Goal: Task Accomplishment & Management: Use online tool/utility

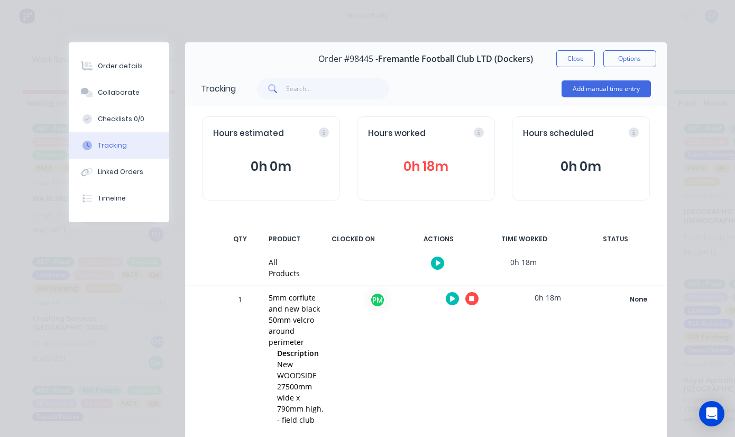
click at [469, 298] on icon "button" at bounding box center [471, 298] width 5 height 5
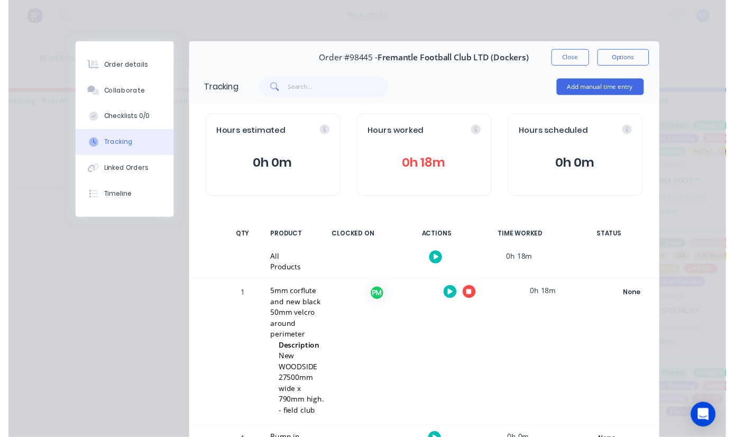
scroll to position [0, 1009]
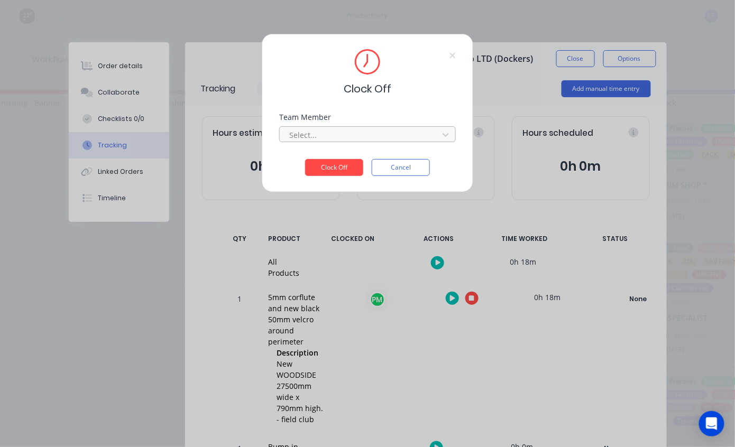
click at [304, 133] on div at bounding box center [360, 135] width 145 height 13
type input "pro"
click at [305, 159] on button "Clock Off" at bounding box center [334, 167] width 58 height 17
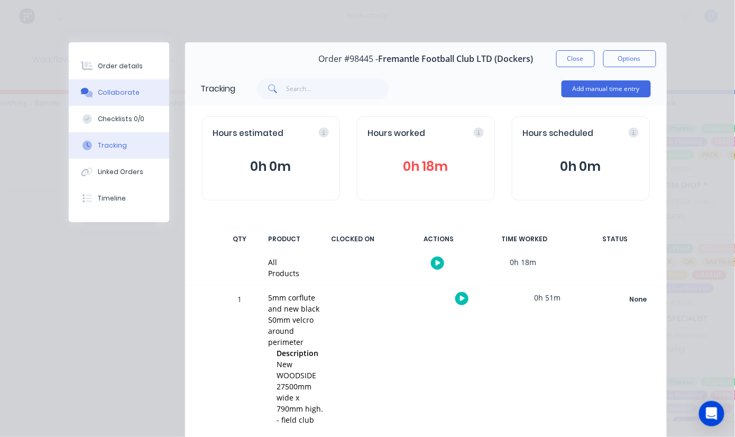
click at [97, 71] on button "Order details" at bounding box center [119, 66] width 100 height 26
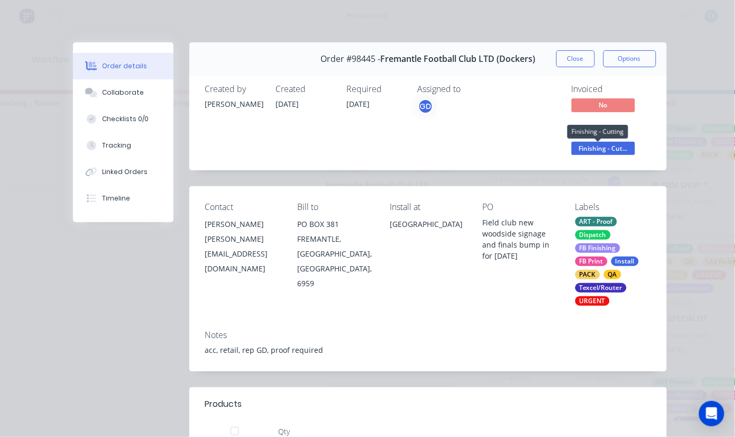
click at [591, 144] on span "Finishing - Cut..." at bounding box center [603, 148] width 63 height 13
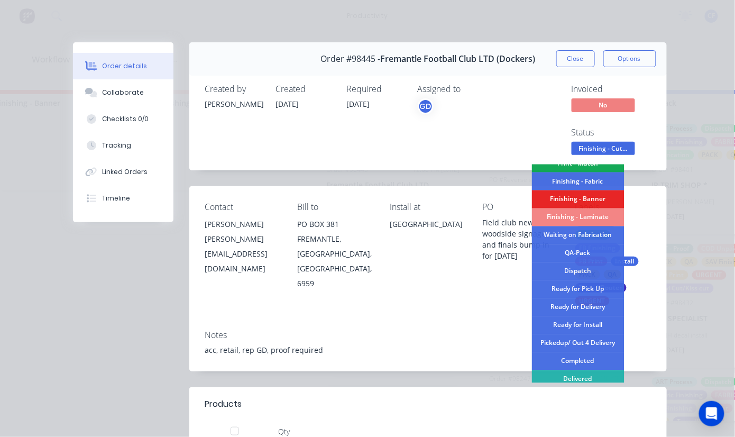
scroll to position [212, 0]
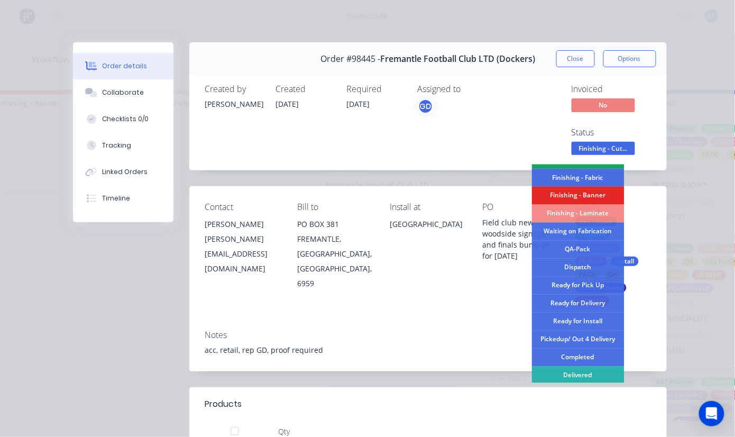
click at [569, 249] on div "QA-Pack" at bounding box center [578, 250] width 93 height 18
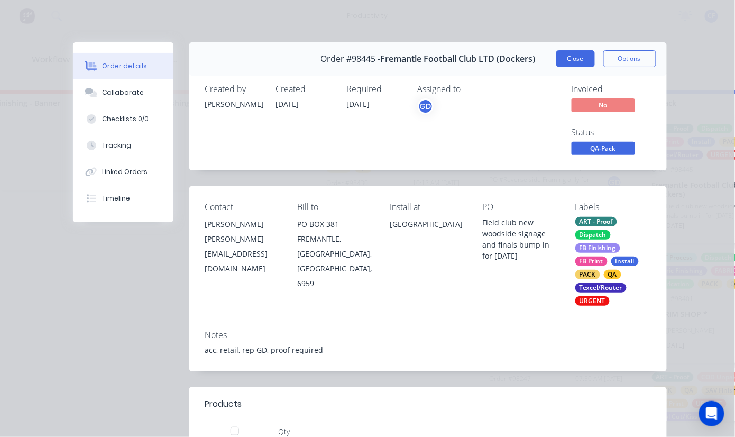
click at [572, 60] on button "Close" at bounding box center [575, 58] width 39 height 17
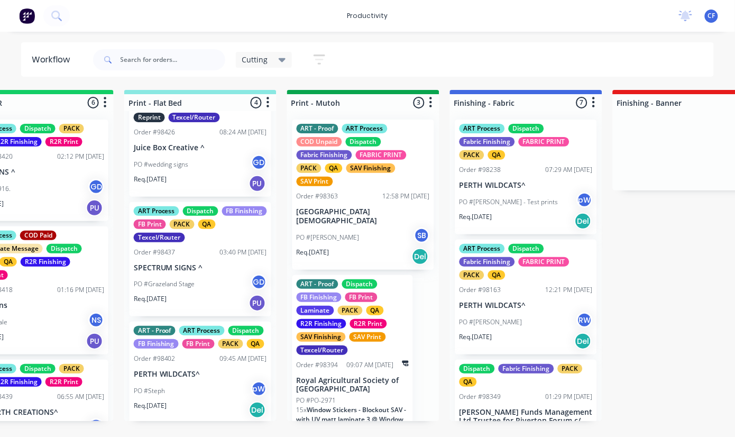
scroll to position [179, 0]
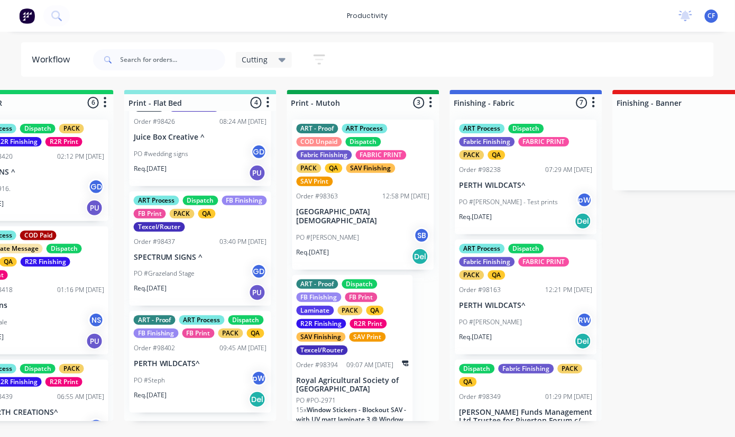
click at [183, 277] on div "PO #Grazeland Stage GD" at bounding box center [200, 273] width 133 height 20
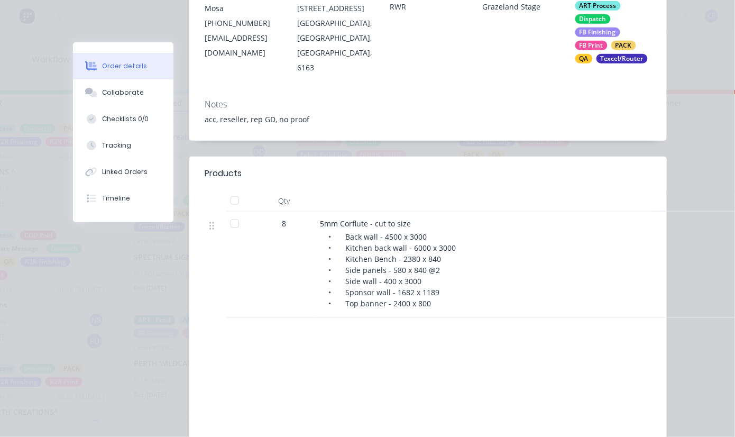
scroll to position [282, 0]
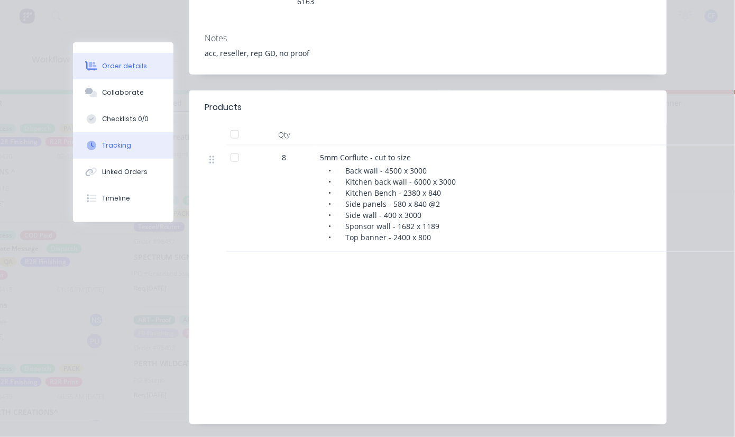
click at [108, 146] on div "Tracking" at bounding box center [116, 146] width 29 height 10
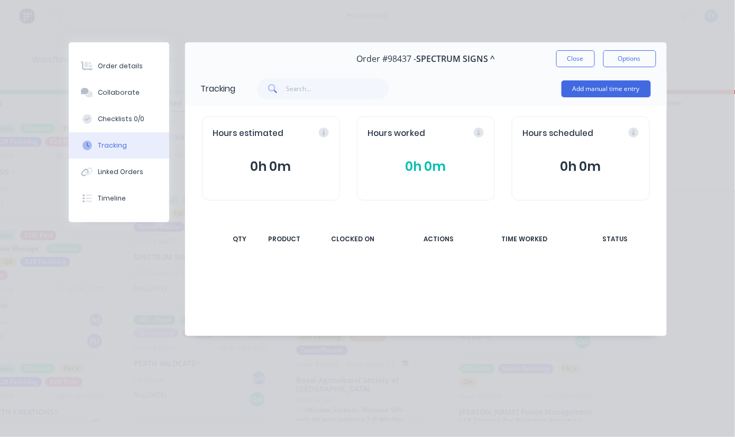
scroll to position [0, 0]
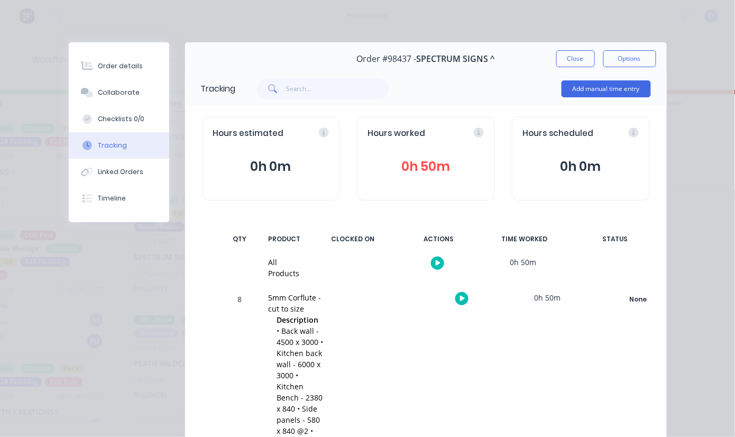
click at [455, 295] on button "button" at bounding box center [461, 298] width 13 height 13
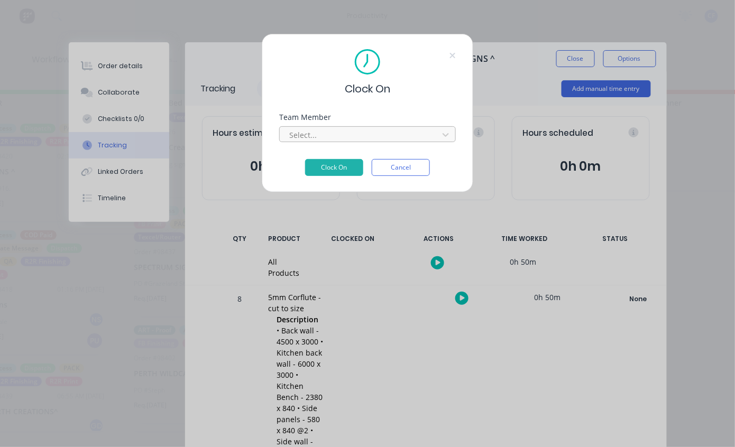
click at [338, 131] on div at bounding box center [360, 135] width 145 height 13
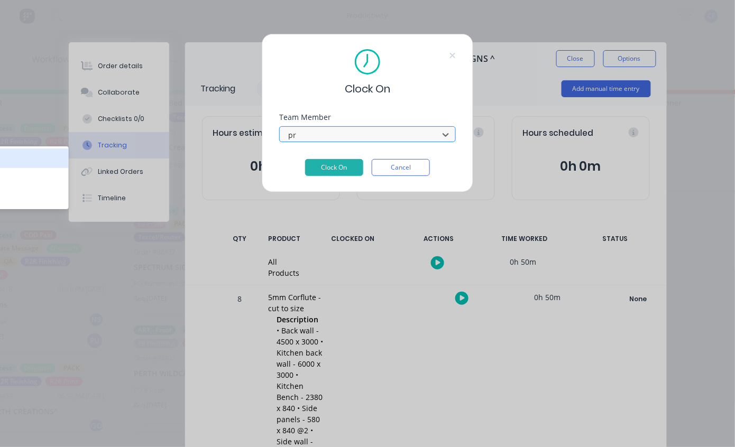
type input "pro"
click at [305, 159] on button "Clock On" at bounding box center [334, 167] width 58 height 17
